Goal: Contribute content: Add original content to the website for others to see

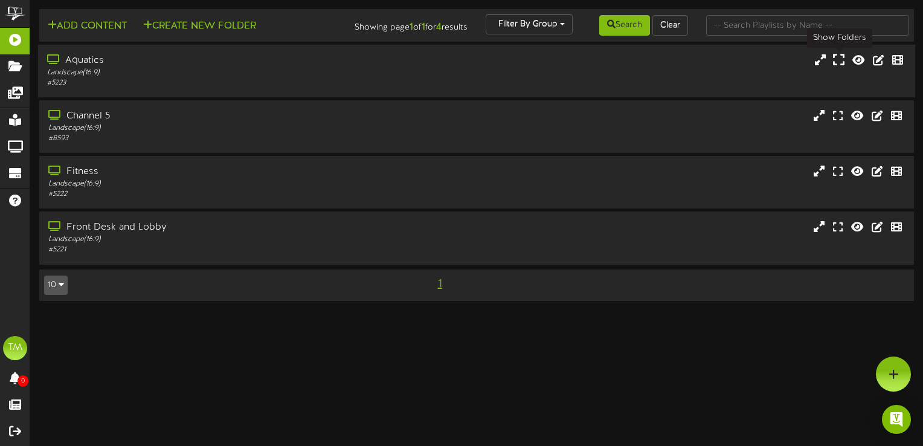
click at [841, 60] on icon at bounding box center [838, 59] width 11 height 13
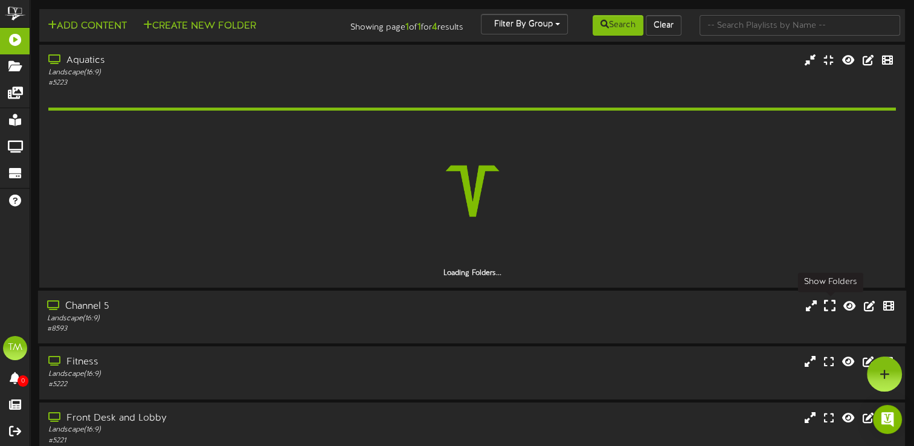
click at [830, 307] on icon at bounding box center [829, 305] width 11 height 13
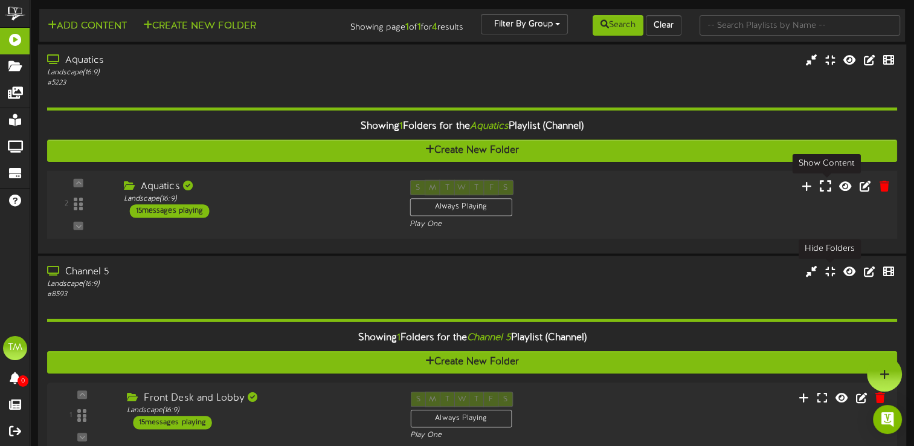
click at [823, 185] on icon at bounding box center [825, 185] width 11 height 13
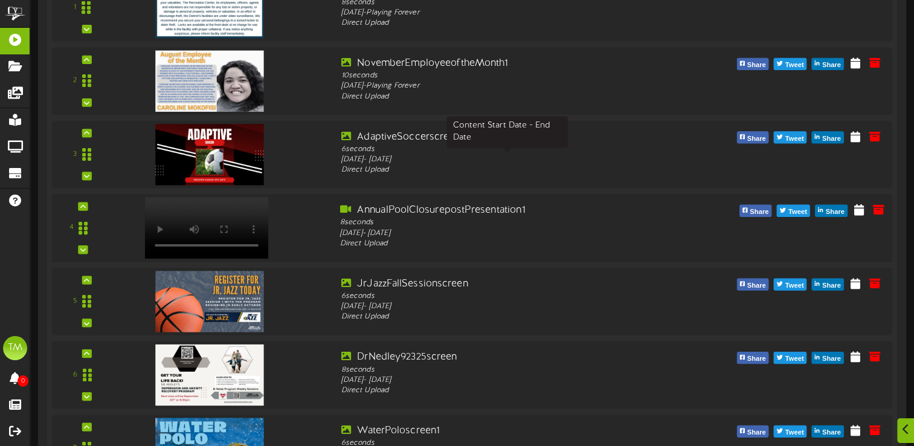
scroll to position [351, 0]
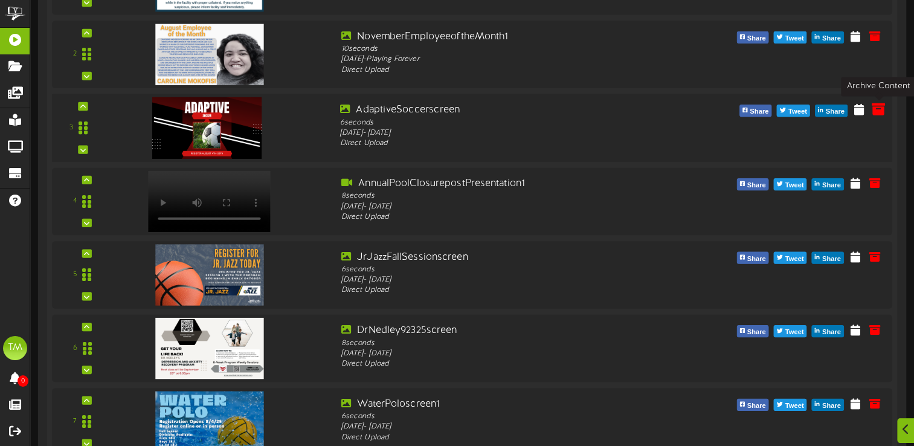
click at [876, 112] on icon at bounding box center [878, 108] width 13 height 13
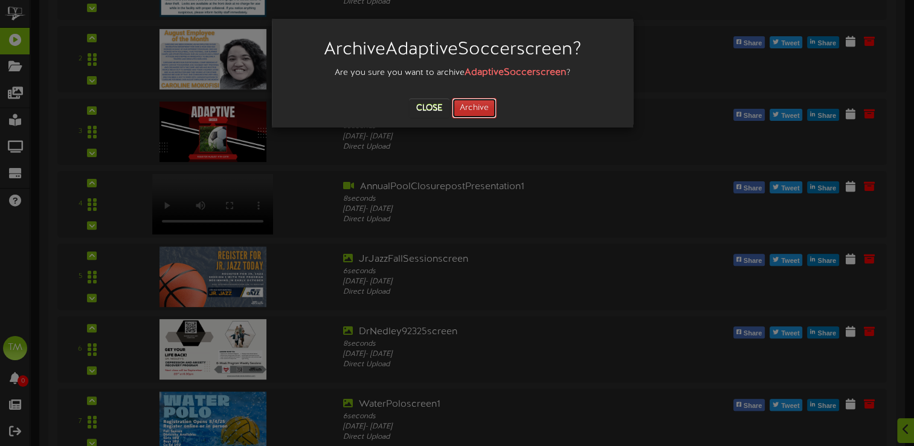
click at [466, 102] on button "Archive" at bounding box center [474, 108] width 45 height 21
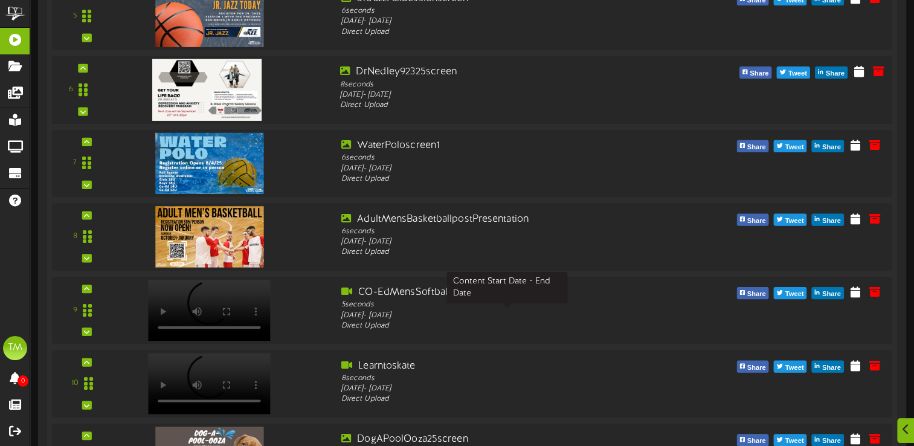
scroll to position [593, 0]
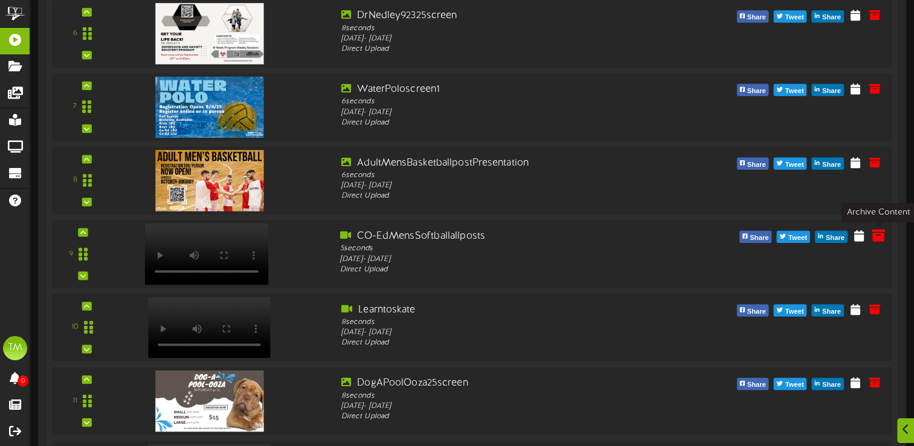
click at [878, 235] on icon at bounding box center [878, 234] width 13 height 13
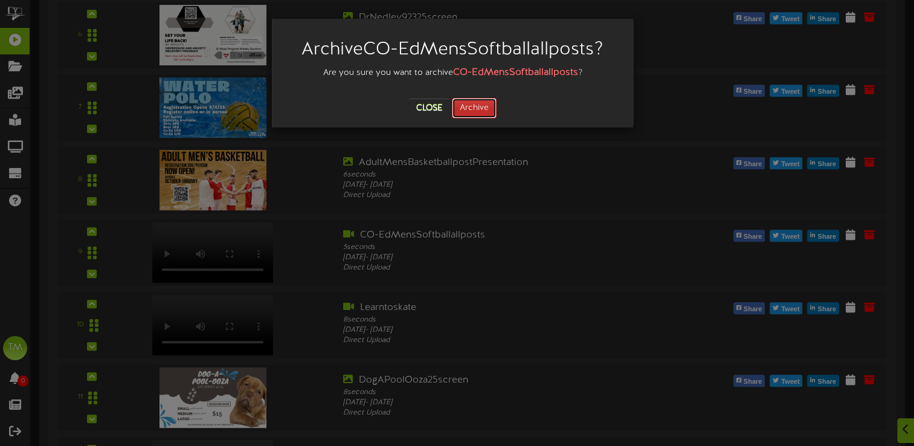
click at [477, 108] on button "Archive" at bounding box center [474, 108] width 45 height 21
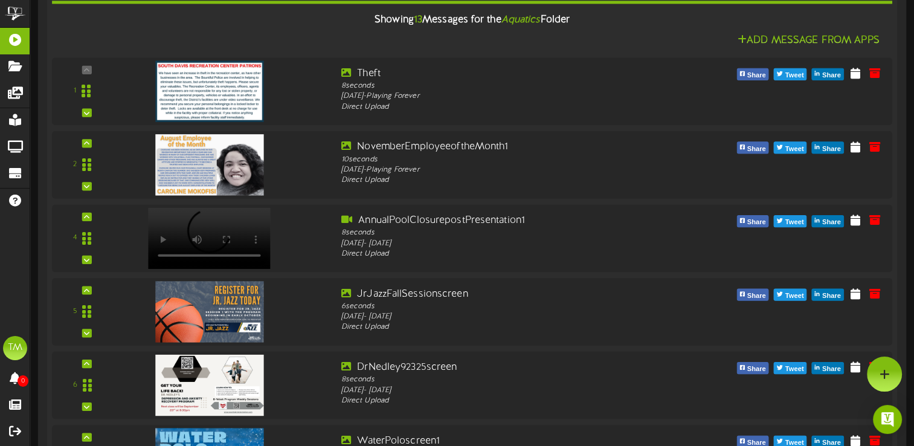
scroll to position [230, 0]
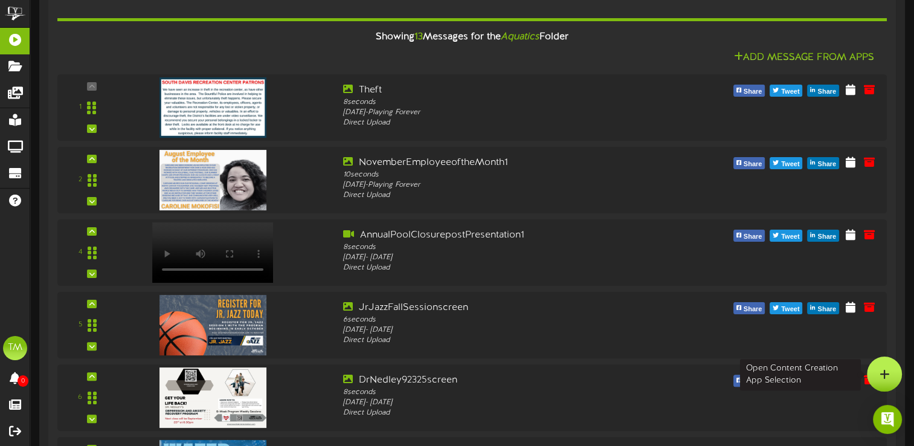
click at [893, 376] on div at bounding box center [884, 373] width 35 height 35
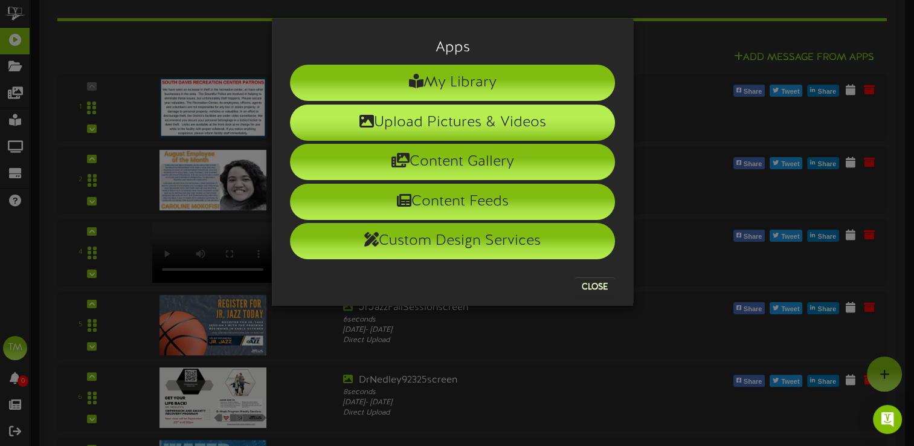
click at [458, 126] on li "Upload Pictures & Videos" at bounding box center [452, 122] width 325 height 36
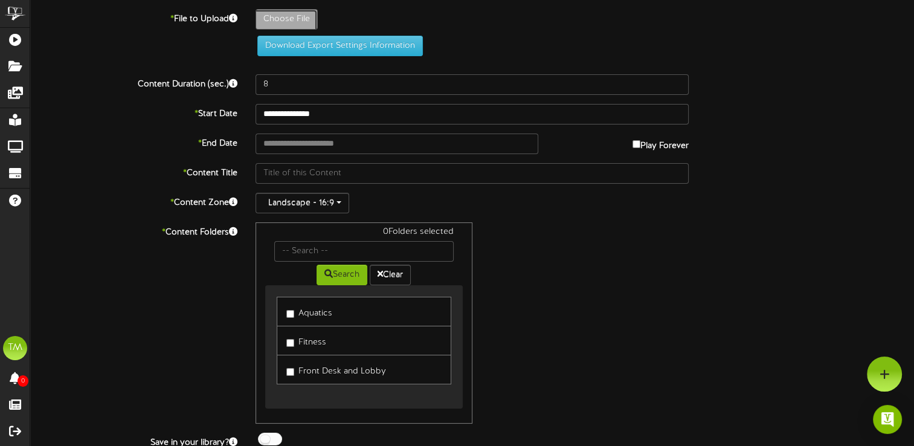
type input "**********"
type input "ClosurePresentation"
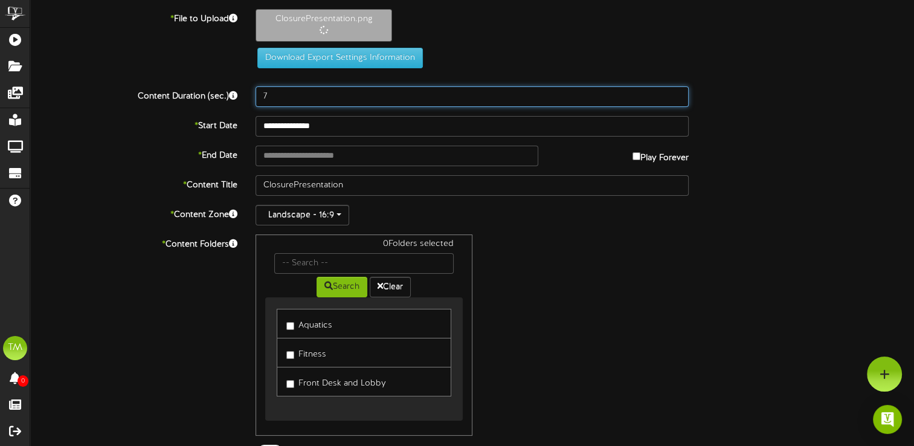
click at [674, 99] on input "7" at bounding box center [471, 96] width 433 height 21
type input "6"
click at [674, 99] on input "6" at bounding box center [471, 96] width 433 height 21
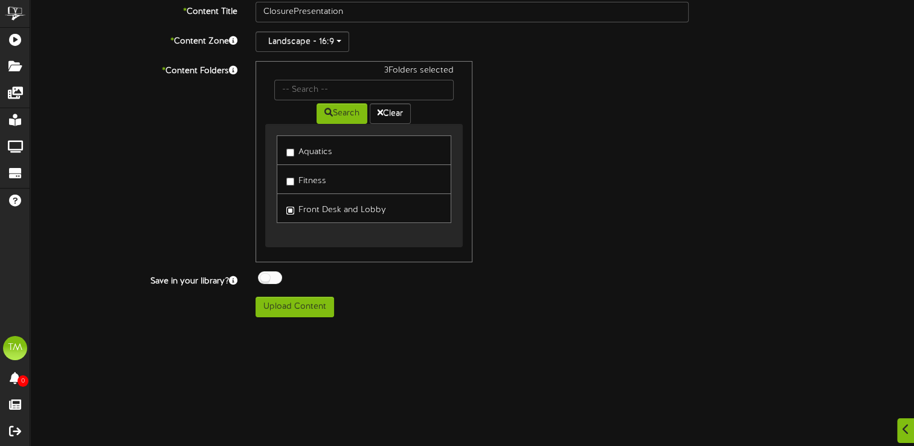
scroll to position [174, 0]
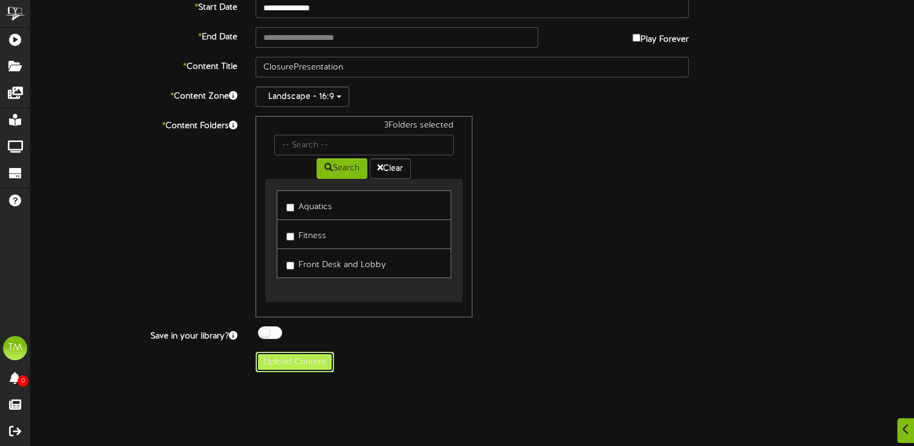
click at [289, 364] on button "Upload Content" at bounding box center [294, 362] width 79 height 21
type input "**********"
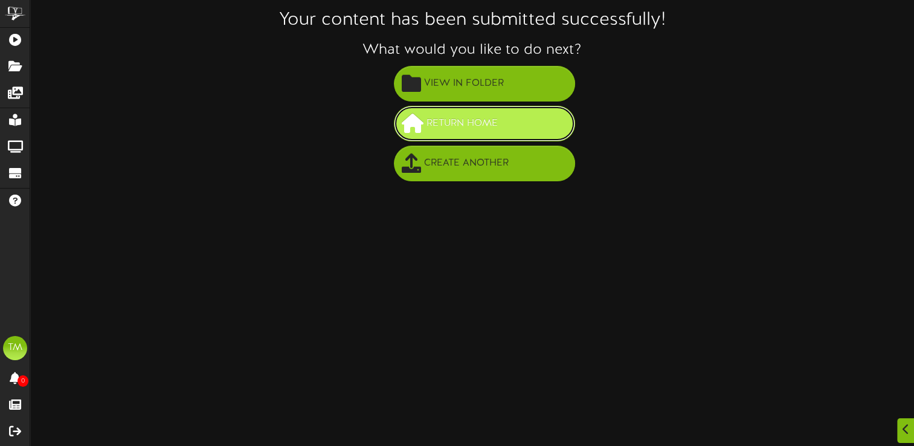
click at [506, 128] on button "Return Home" at bounding box center [484, 124] width 181 height 36
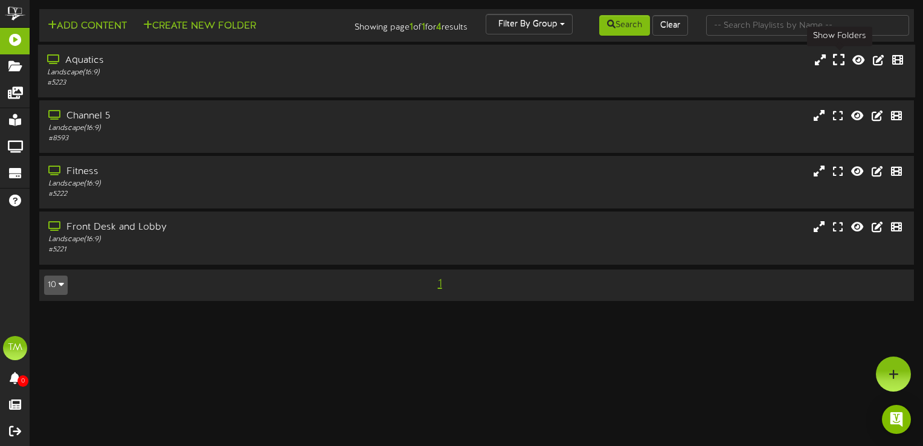
click at [834, 59] on icon at bounding box center [838, 59] width 11 height 13
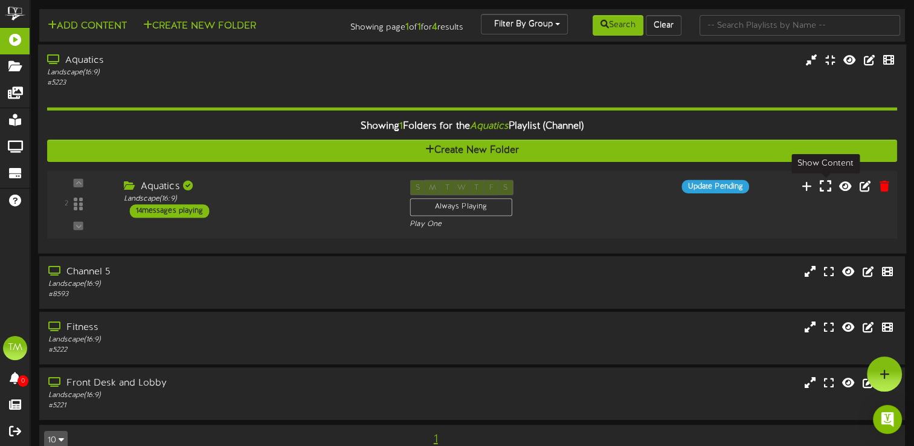
click at [829, 186] on icon at bounding box center [825, 185] width 11 height 13
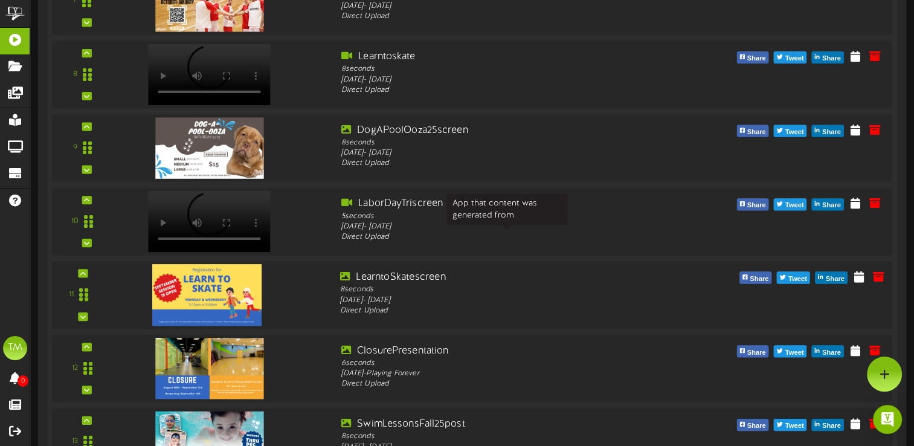
scroll to position [747, 0]
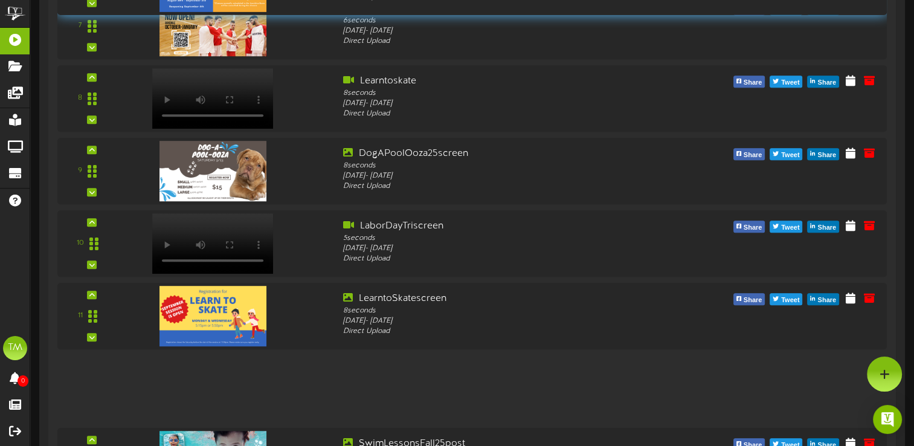
drag, startPoint x: 84, startPoint y: 390, endPoint x: 94, endPoint y: -11, distance: 401.2
click at [94, 0] on html "ChannelValet Playlists Folders Messages My Library Groups Devices Help TM Theod…" at bounding box center [457, 32] width 914 height 1558
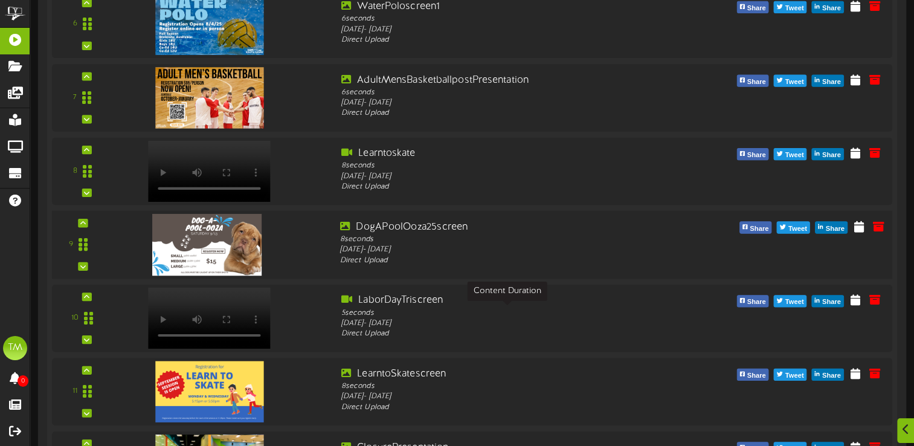
scroll to position [686, 0]
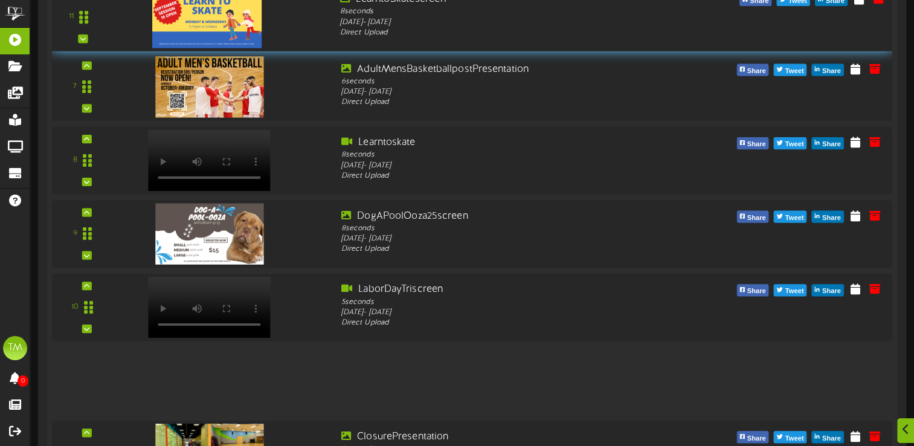
drag, startPoint x: 80, startPoint y: 379, endPoint x: 99, endPoint y: 21, distance: 359.3
click at [99, 21] on div "11" at bounding box center [83, 17] width 52 height 50
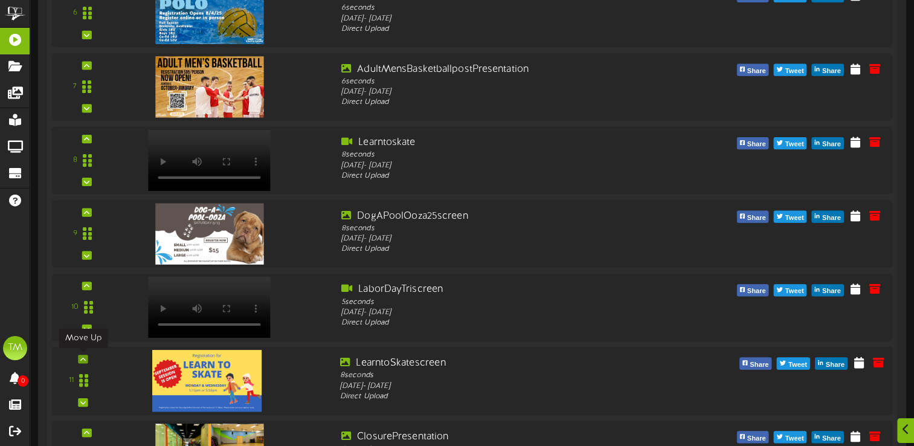
click at [85, 358] on icon at bounding box center [82, 359] width 5 height 6
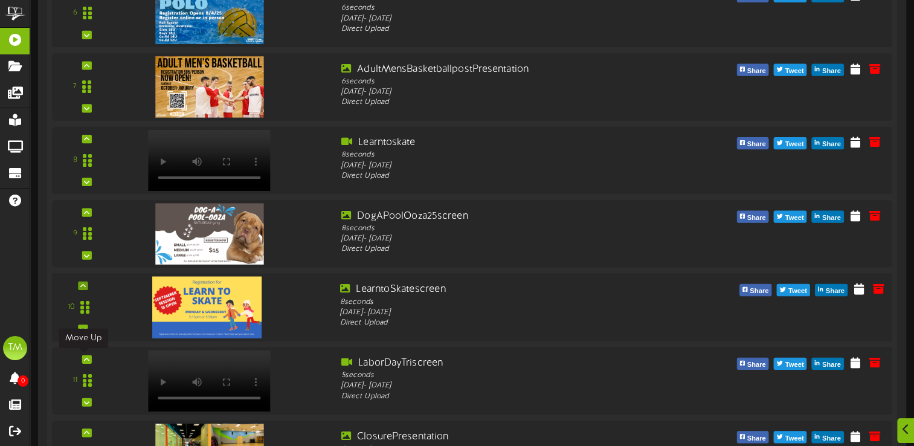
click at [85, 358] on icon at bounding box center [86, 359] width 5 height 6
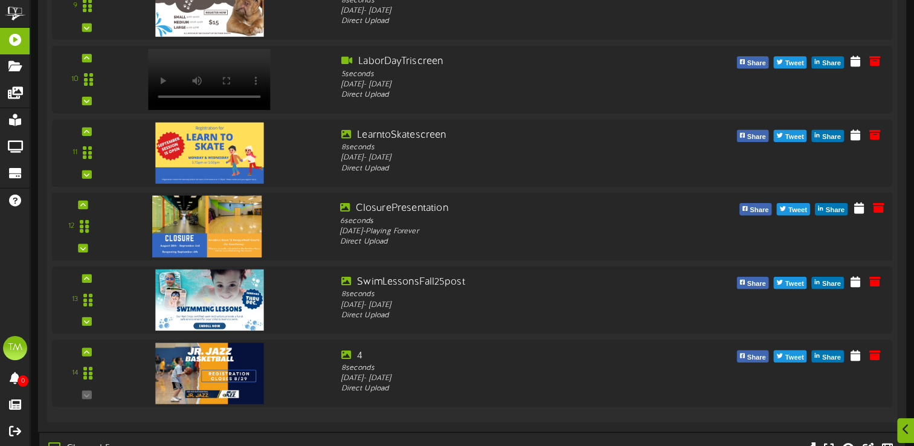
scroll to position [918, 0]
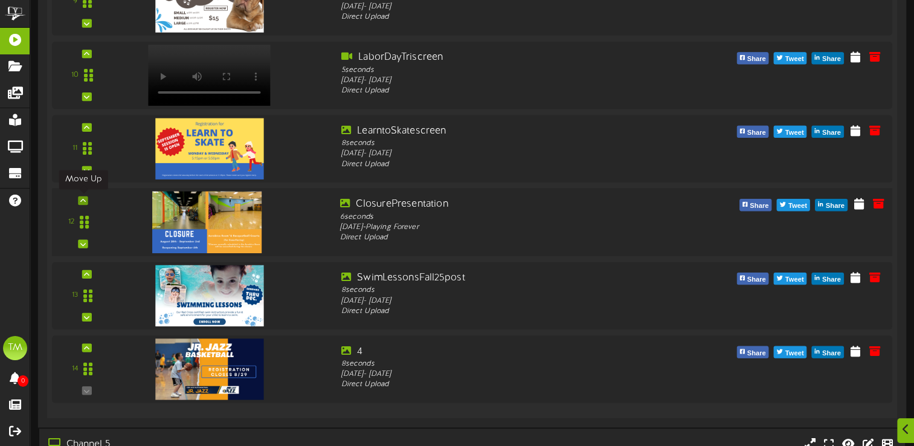
click at [84, 198] on icon at bounding box center [82, 200] width 5 height 6
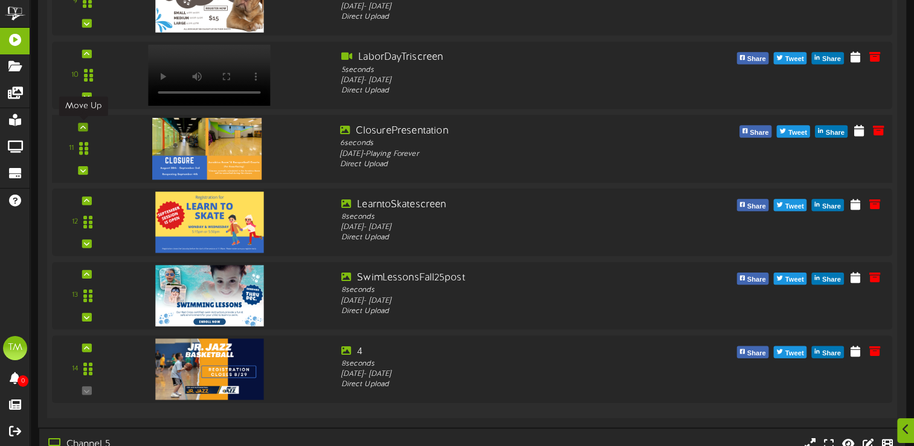
click at [83, 127] on icon at bounding box center [82, 127] width 5 height 6
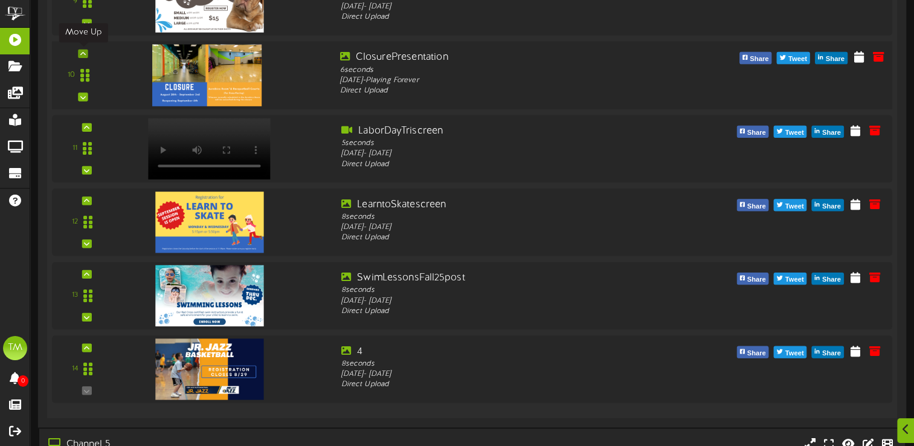
click at [84, 50] on icon at bounding box center [82, 53] width 5 height 6
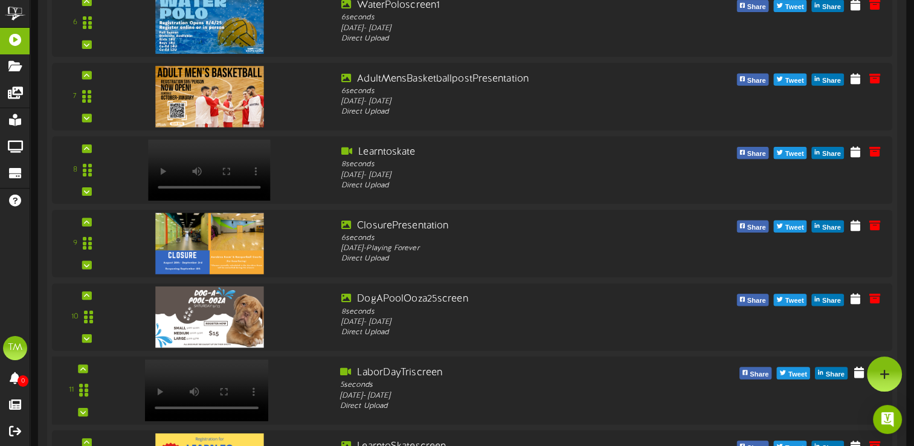
scroll to position [603, 0]
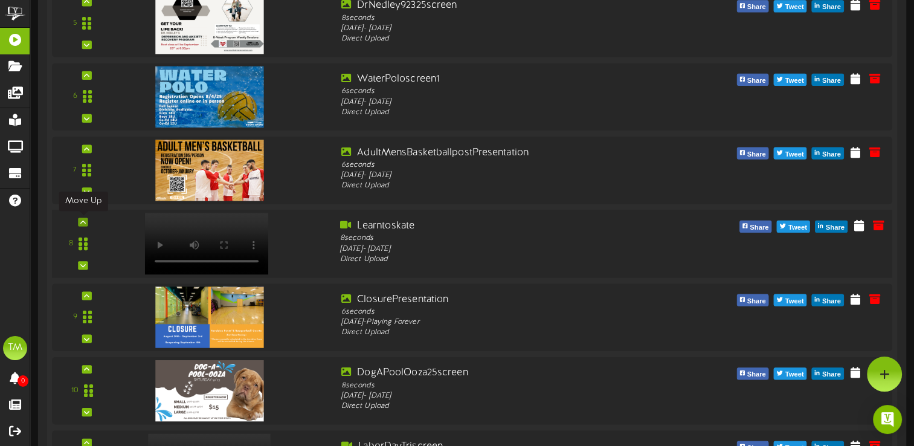
click at [85, 219] on icon at bounding box center [82, 222] width 5 height 6
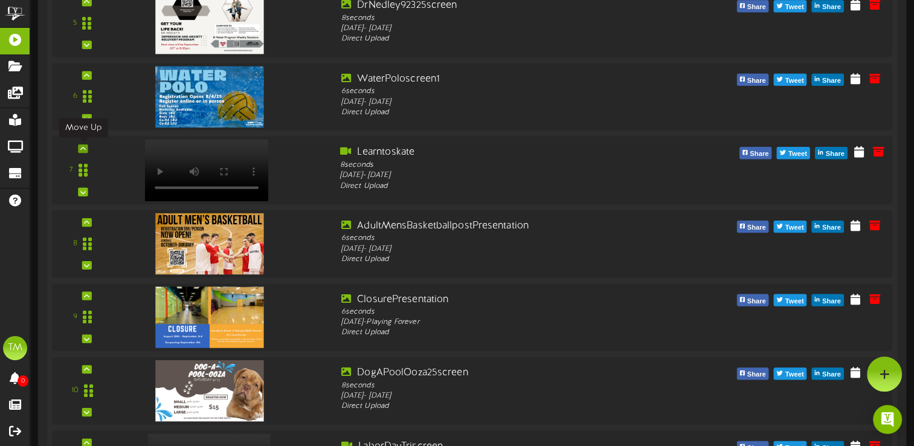
click at [83, 146] on icon at bounding box center [82, 149] width 5 height 6
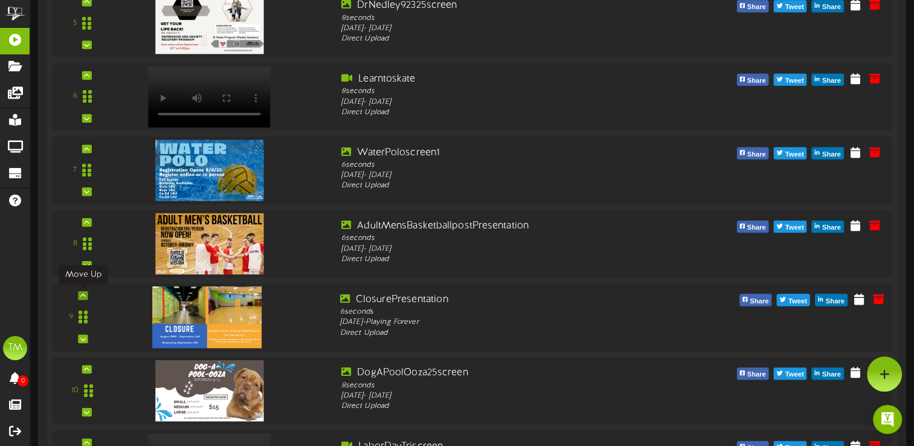
click at [84, 294] on icon at bounding box center [82, 295] width 5 height 6
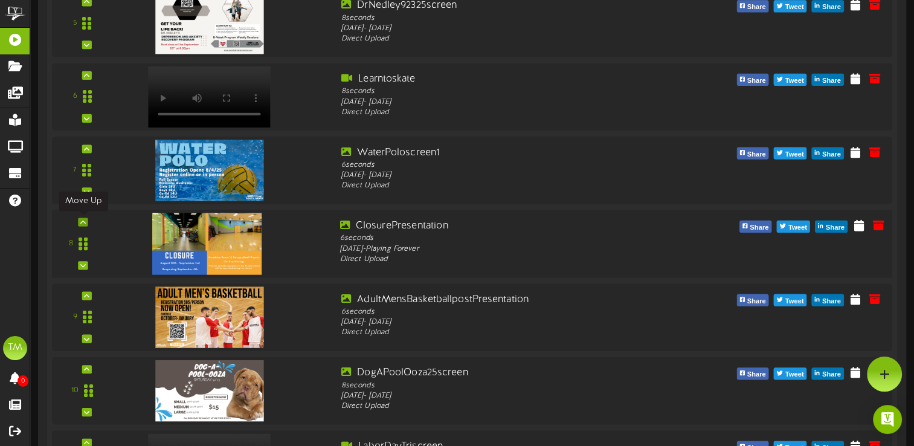
click at [80, 223] on div at bounding box center [83, 221] width 10 height 8
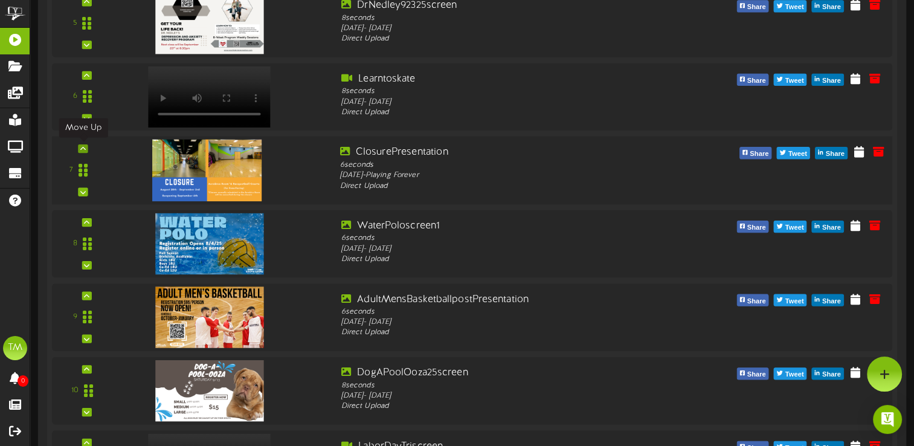
click at [83, 149] on icon at bounding box center [82, 149] width 5 height 6
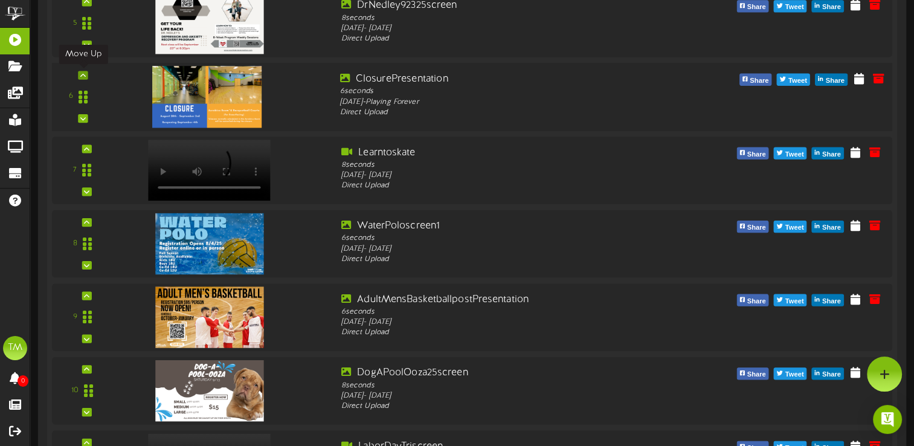
click at [79, 76] on div at bounding box center [83, 75] width 10 height 8
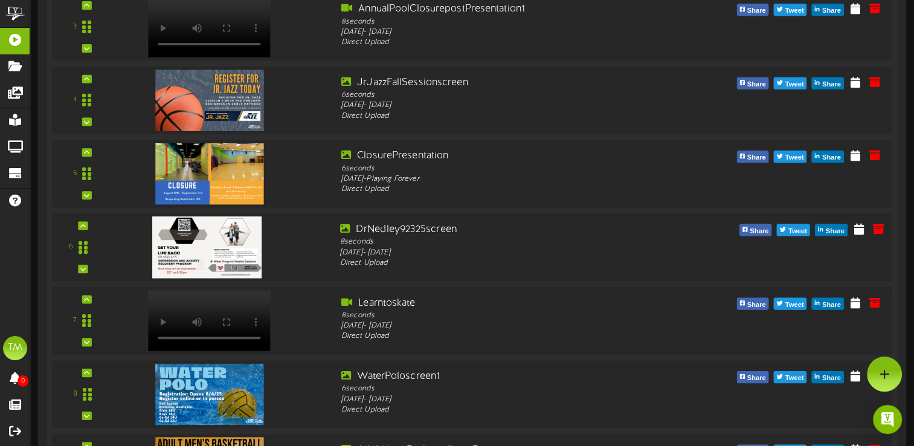
scroll to position [349, 0]
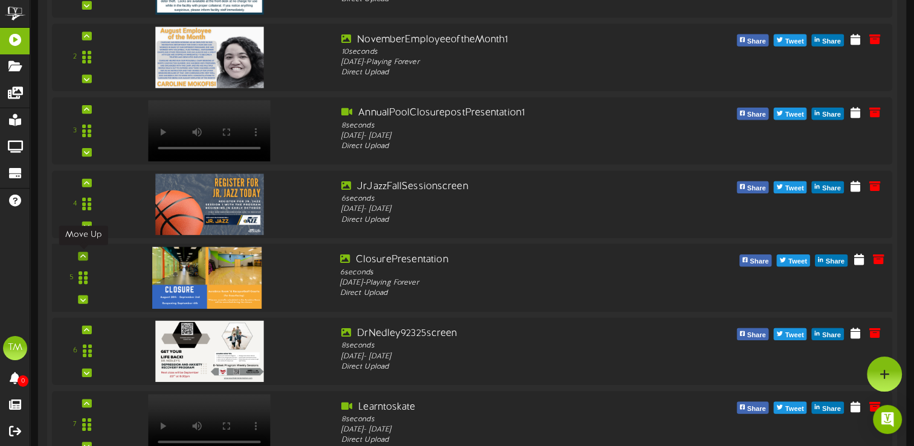
click at [87, 255] on div at bounding box center [83, 255] width 10 height 8
